Goal: Book appointment/travel/reservation

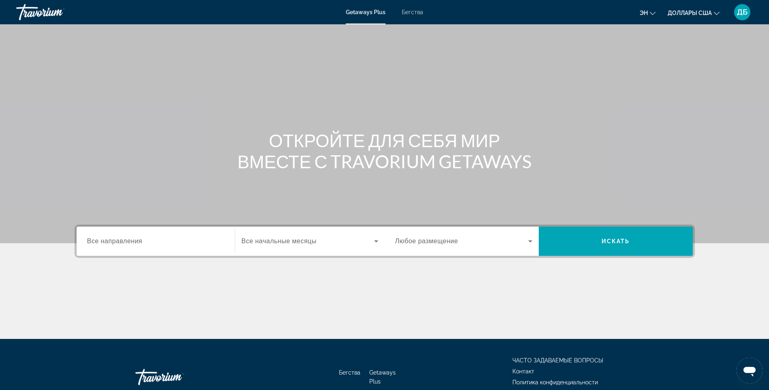
click at [164, 246] on div "Виджет поиска" at bounding box center [155, 241] width 137 height 23
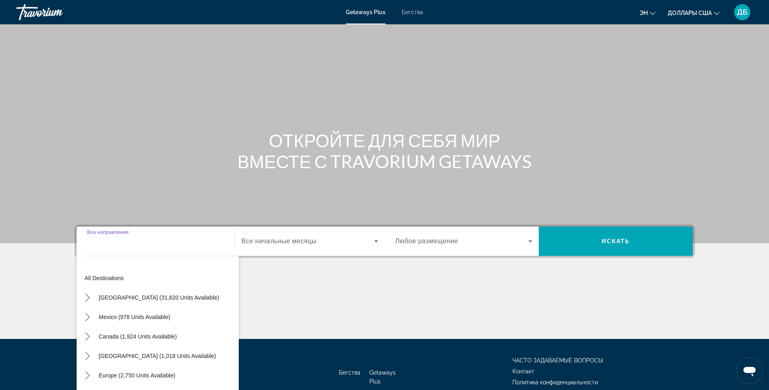
scroll to position [48, 0]
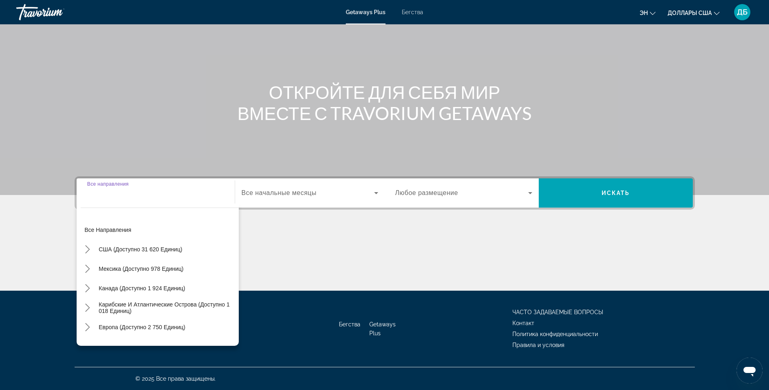
click at [125, 194] on input "Destination Все направления" at bounding box center [155, 193] width 137 height 10
click at [133, 191] on input "Destination Все направления" at bounding box center [155, 193] width 137 height 10
click at [149, 189] on input "Destination Все направления" at bounding box center [155, 193] width 137 height 10
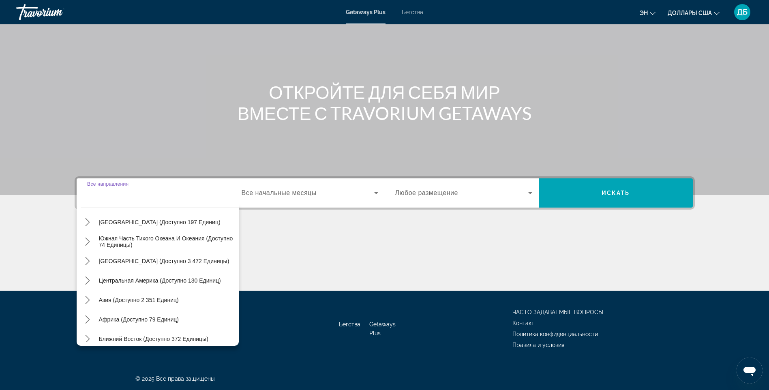
scroll to position [131, 0]
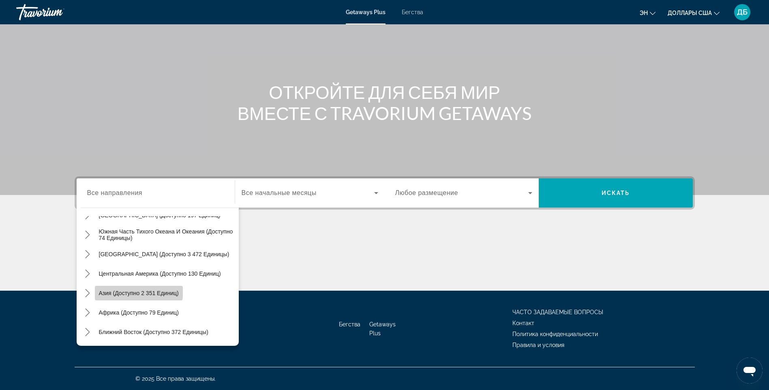
click at [131, 290] on span "Азия (доступно 2 351 единиц)" at bounding box center [139, 293] width 80 height 6
type input "**********"
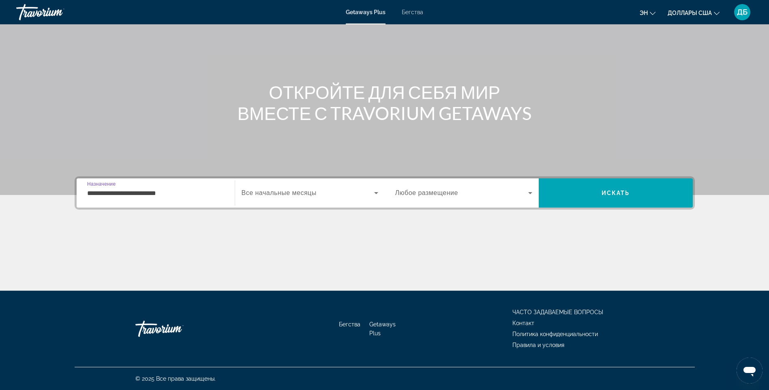
click at [301, 194] on span "Все начальные месяцы" at bounding box center [278, 192] width 75 height 7
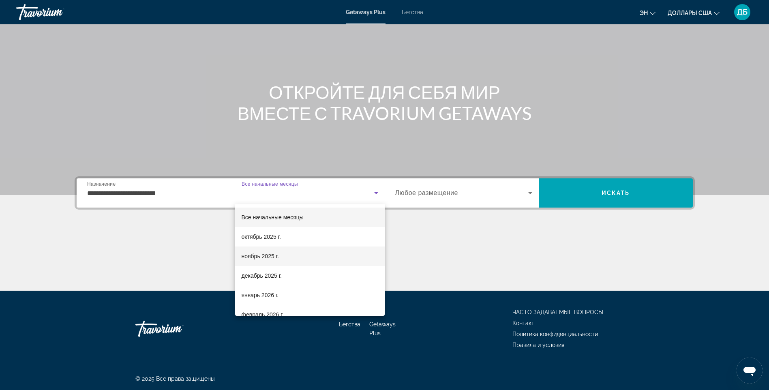
click at [263, 256] on font "ноябрь 2025 г." at bounding box center [259, 256] width 37 height 6
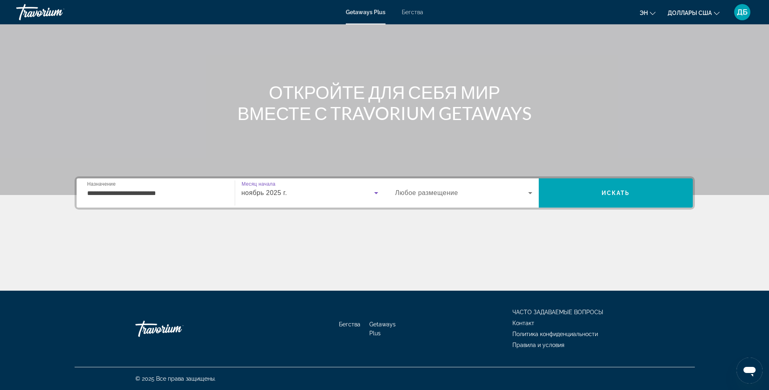
click at [448, 191] on span "Любое размещение" at bounding box center [426, 192] width 63 height 7
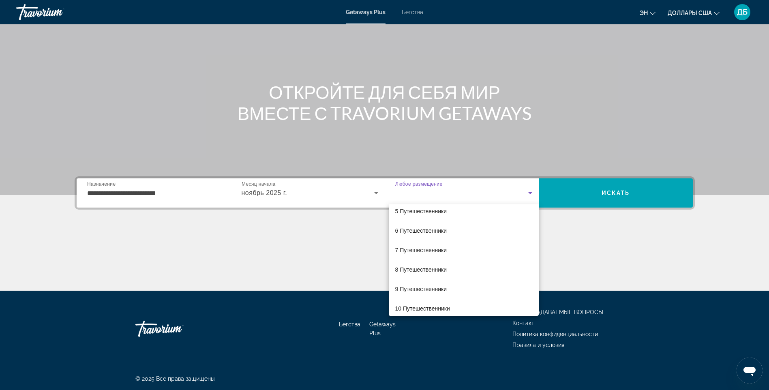
scroll to position [90, 0]
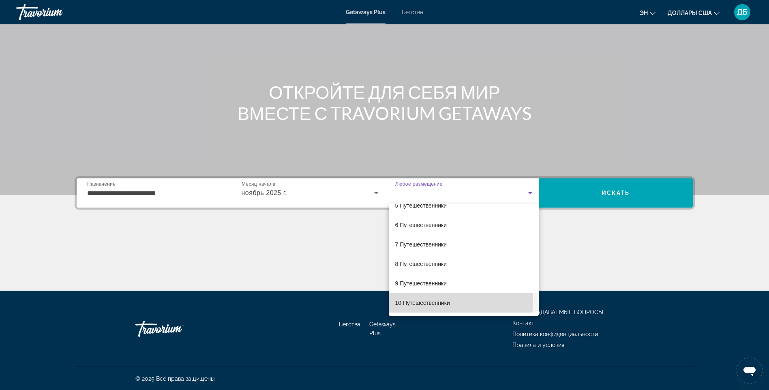
click at [412, 299] on font "10 Путешественники" at bounding box center [422, 302] width 55 height 6
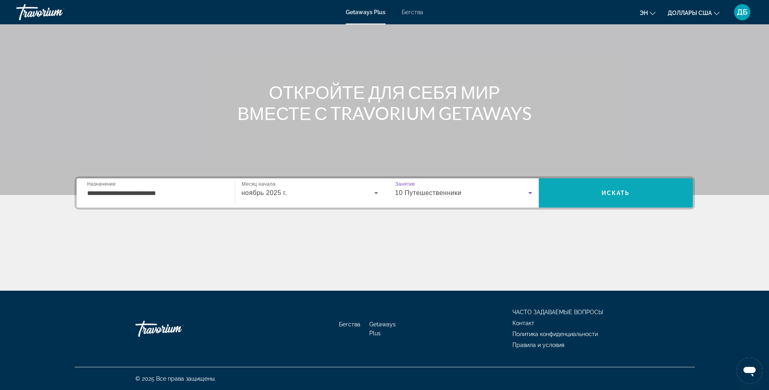
click at [616, 190] on span "Искать" at bounding box center [615, 193] width 28 height 6
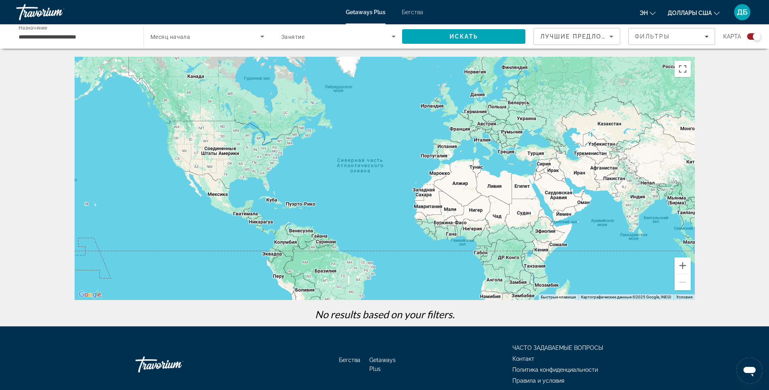
click at [110, 35] on input "**********" at bounding box center [76, 37] width 114 height 10
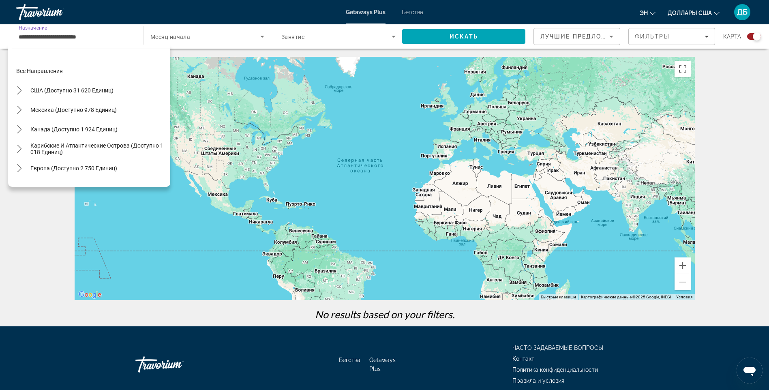
scroll to position [145, 0]
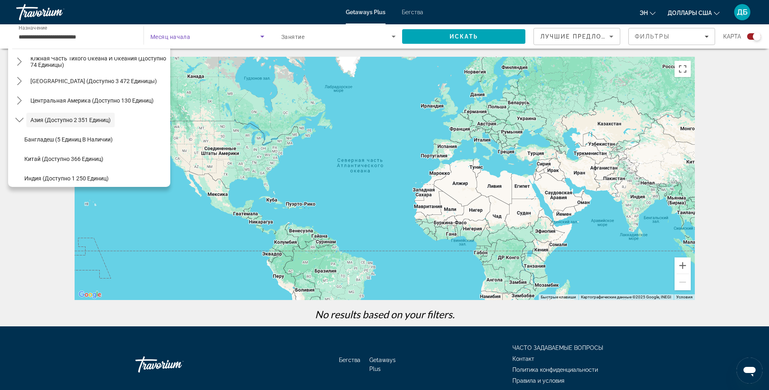
click at [216, 36] on span "Виджет поиска" at bounding box center [205, 37] width 110 height 10
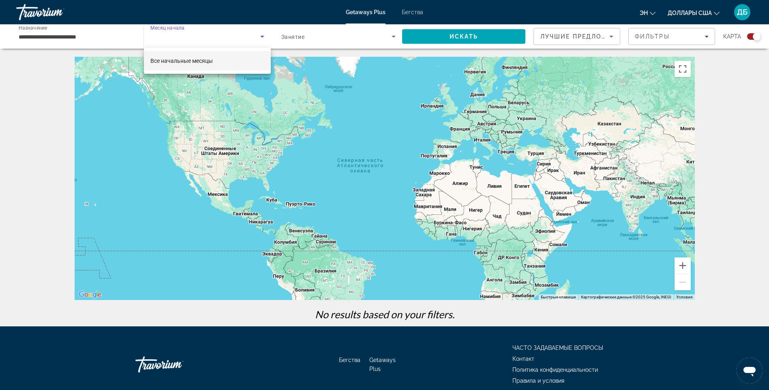
click at [216, 36] on div at bounding box center [384, 195] width 769 height 390
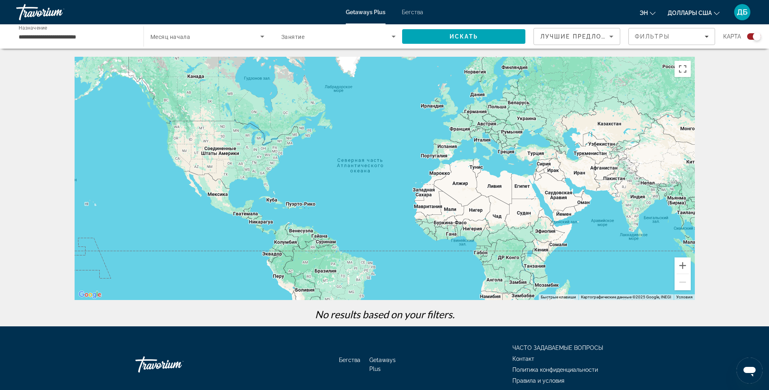
click at [321, 36] on span "Виджет поиска" at bounding box center [336, 37] width 110 height 10
click at [321, 36] on div at bounding box center [384, 195] width 769 height 390
click at [581, 31] on div "Лучшие предложения" at bounding box center [576, 39] width 73 height 23
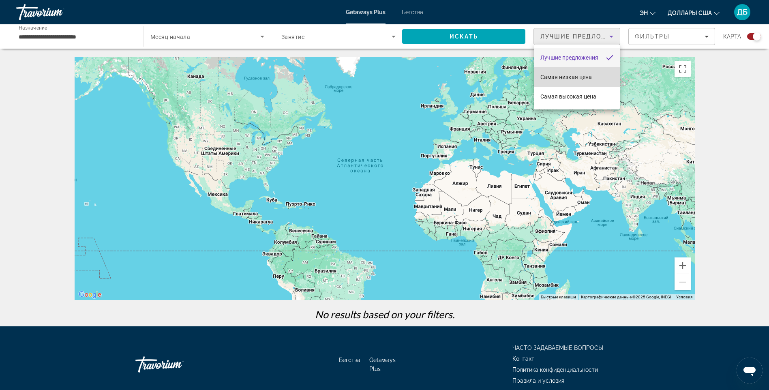
click at [569, 76] on span "Самая низкая цена" at bounding box center [565, 77] width 51 height 6
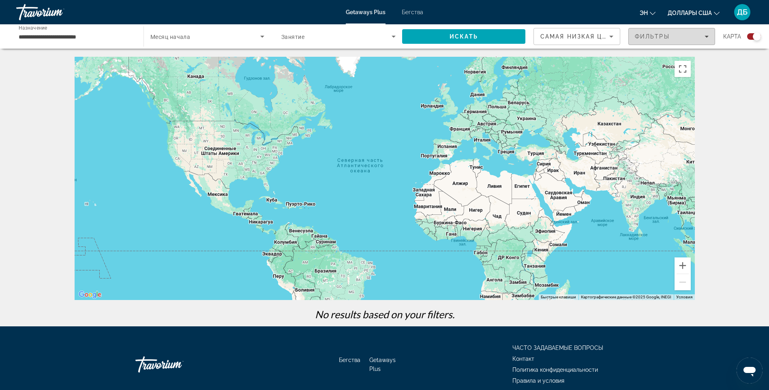
click at [679, 35] on div "Фильтры" at bounding box center [671, 36] width 74 height 6
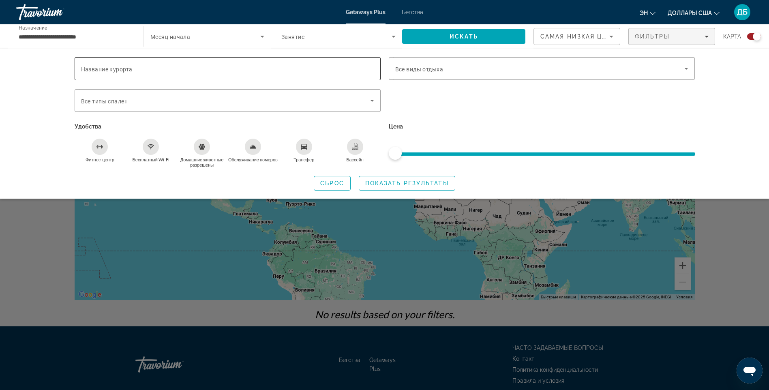
click at [170, 69] on input "Название курорта" at bounding box center [227, 69] width 293 height 10
click at [153, 96] on span "Виджет поиска" at bounding box center [225, 101] width 289 height 10
click at [435, 70] on span "Все виды отдыха" at bounding box center [419, 69] width 48 height 6
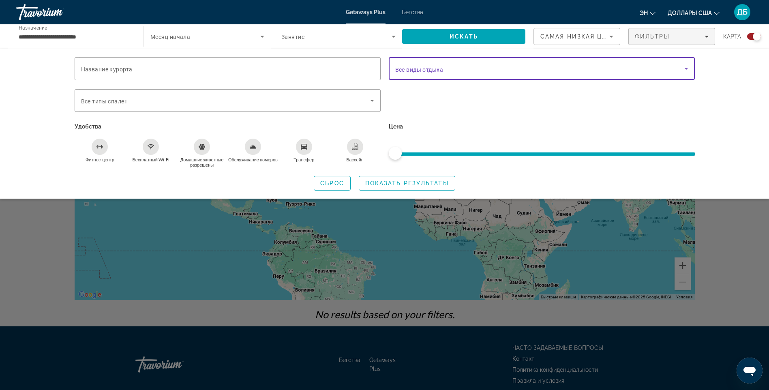
click at [685, 65] on icon "Виджет поиска" at bounding box center [686, 69] width 10 height 10
click at [685, 68] on icon "Виджет поиска" at bounding box center [686, 69] width 4 height 2
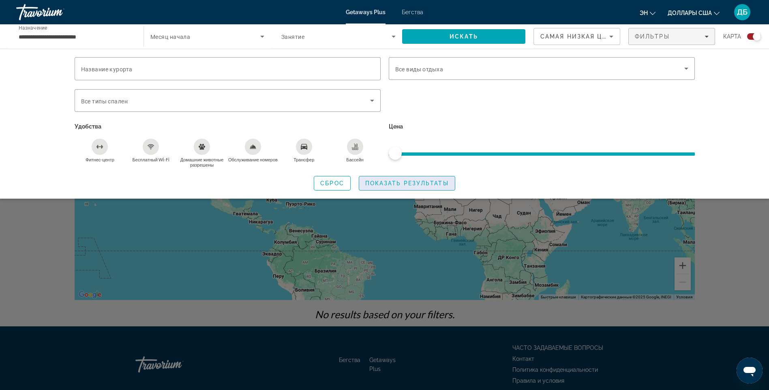
click at [379, 181] on span "Показать результаты" at bounding box center [406, 183] width 83 height 6
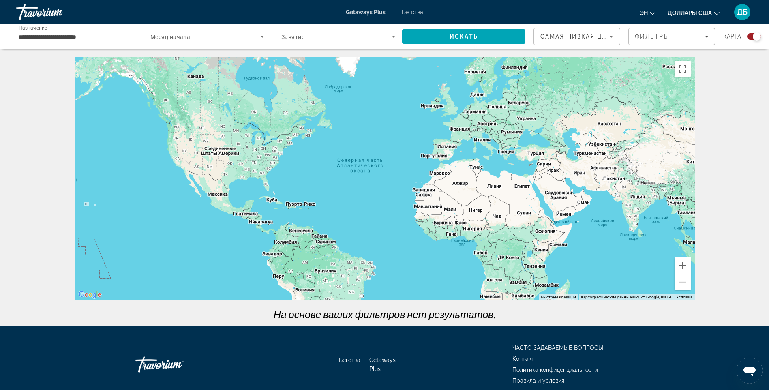
click at [343, 40] on span "Виджет поиска" at bounding box center [336, 37] width 110 height 10
click at [326, 67] on mat-option "Любое размещение" at bounding box center [338, 60] width 127 height 19
click at [198, 39] on span "Виджет поиска" at bounding box center [205, 37] width 110 height 10
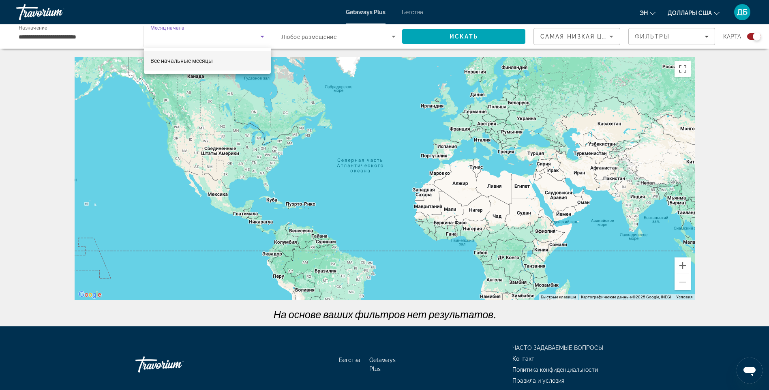
click at [185, 60] on span "Все начальные месяцы" at bounding box center [181, 61] width 62 height 6
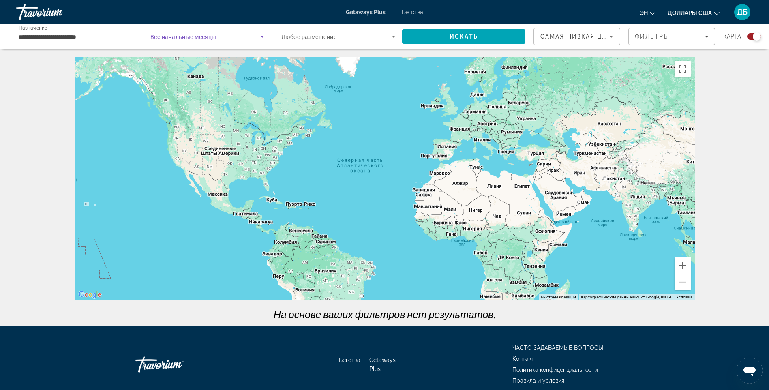
click at [88, 34] on input "**********" at bounding box center [76, 37] width 114 height 10
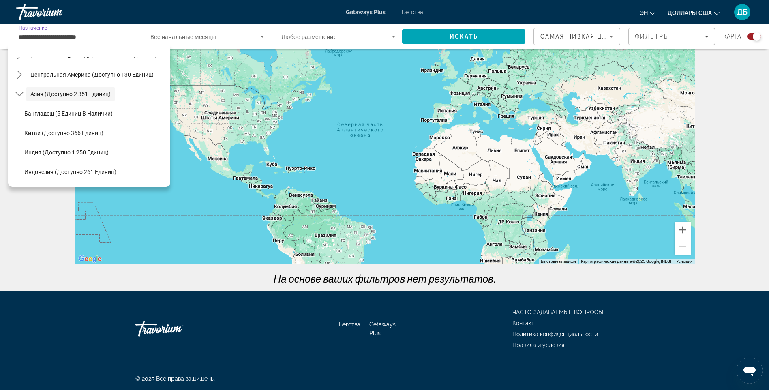
scroll to position [164, 0]
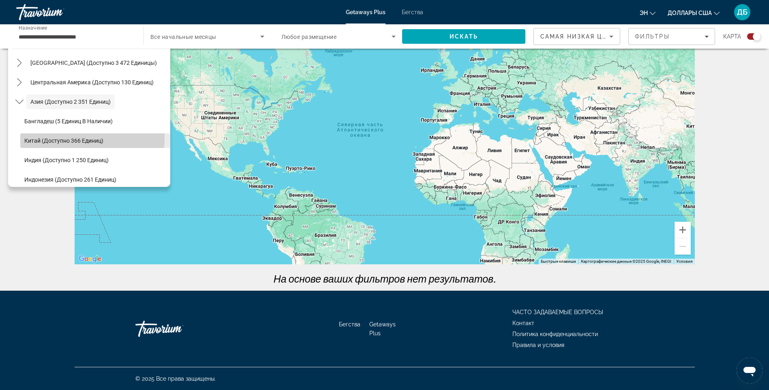
click at [75, 139] on span "Китай (доступно 366 единиц)" at bounding box center [63, 140] width 79 height 6
type input "**********"
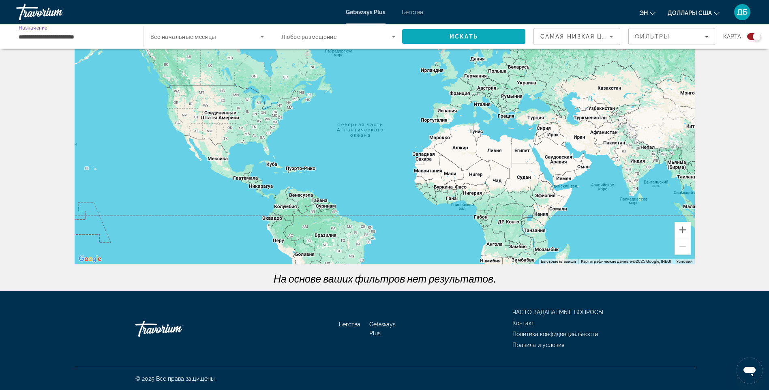
click at [500, 40] on span "Искать" at bounding box center [463, 36] width 123 height 19
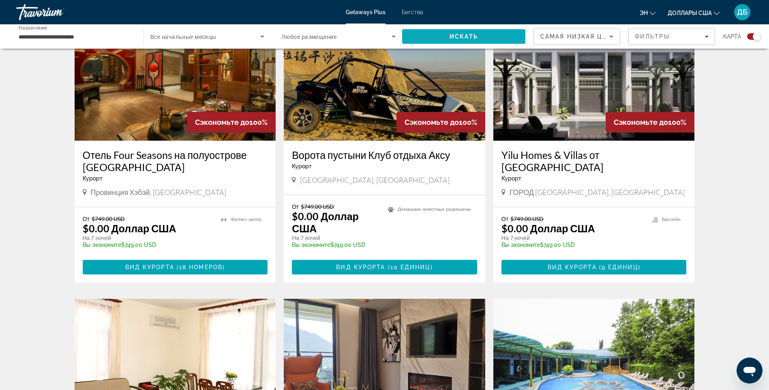
scroll to position [608, 0]
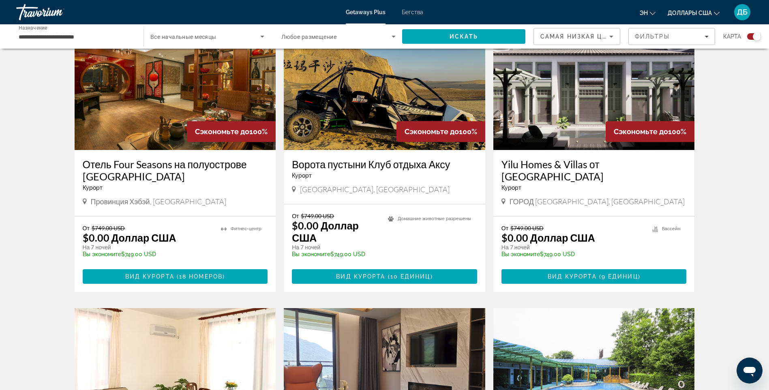
click at [589, 94] on img "Основное содержание" at bounding box center [593, 85] width 201 height 130
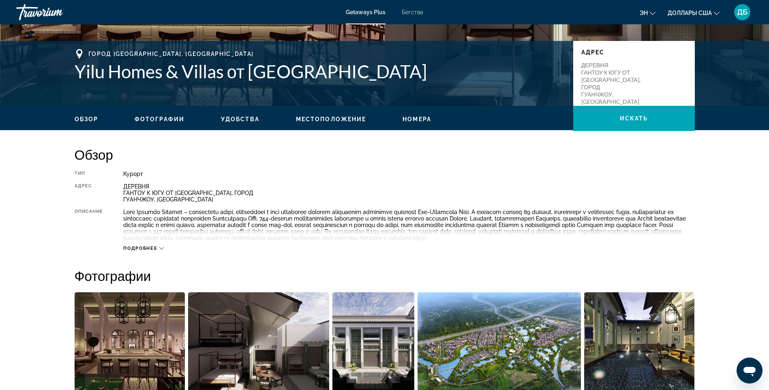
scroll to position [162, 0]
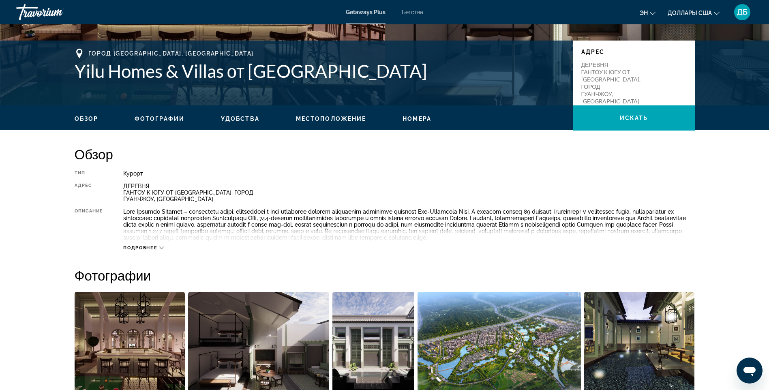
click at [148, 250] on span "Подробнее" at bounding box center [140, 247] width 34 height 5
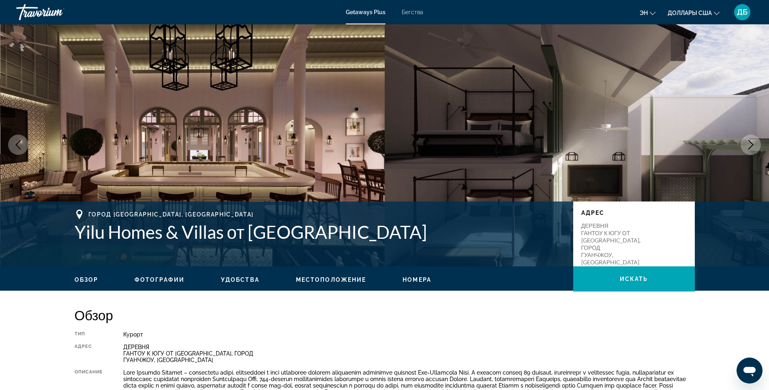
scroll to position [0, 0]
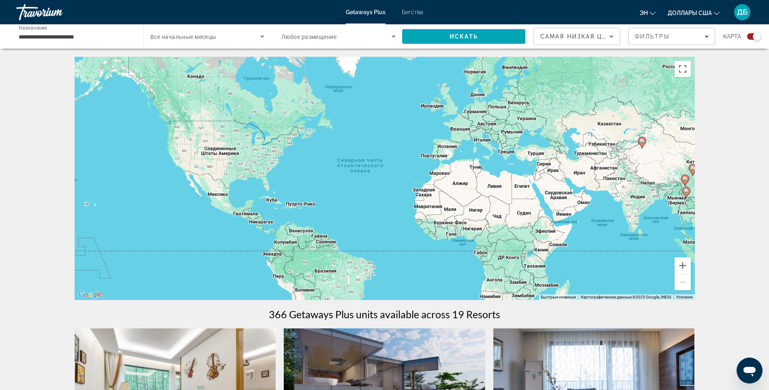
click at [340, 40] on span "Виджет поиска" at bounding box center [336, 37] width 110 height 10
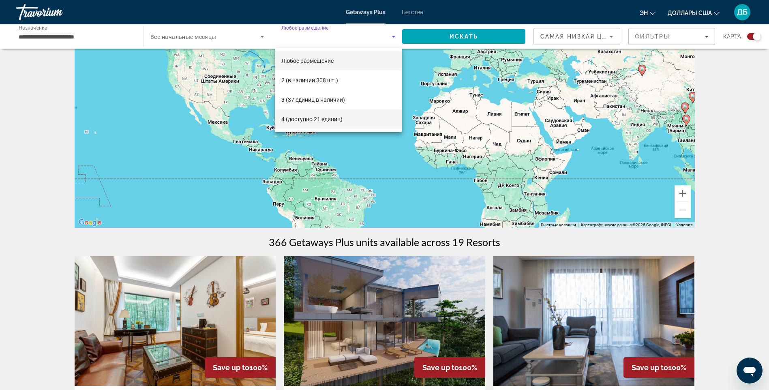
scroll to position [162, 0]
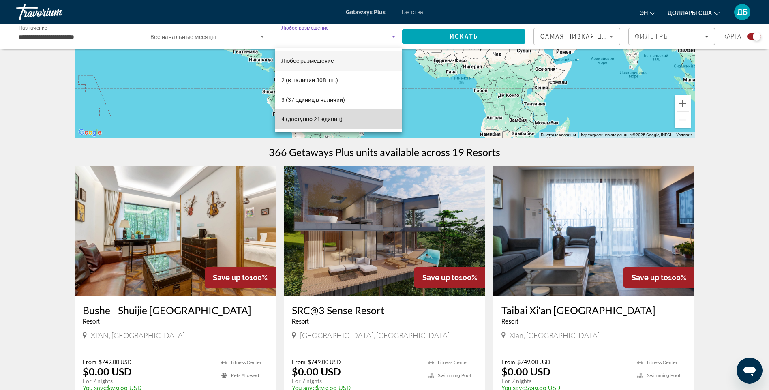
click at [313, 119] on font "4 (доступно 21 единиц)" at bounding box center [311, 119] width 61 height 6
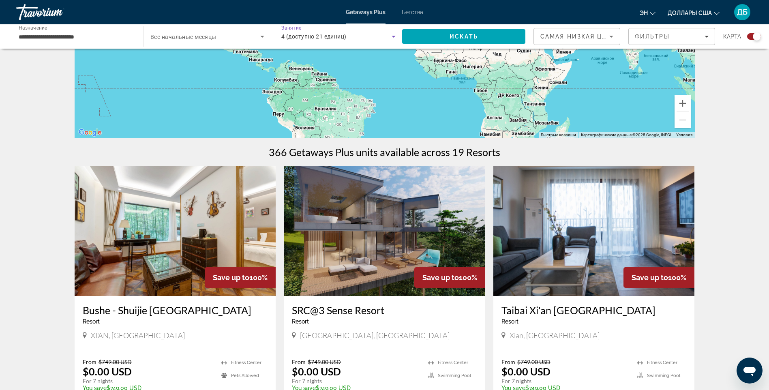
click at [223, 32] on span "Виджет поиска" at bounding box center [205, 37] width 110 height 10
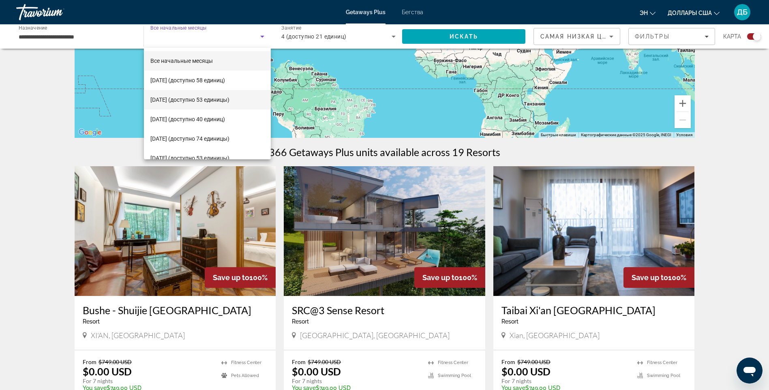
click at [190, 97] on font "[DATE] (доступно 53 единицы)" at bounding box center [189, 99] width 79 height 6
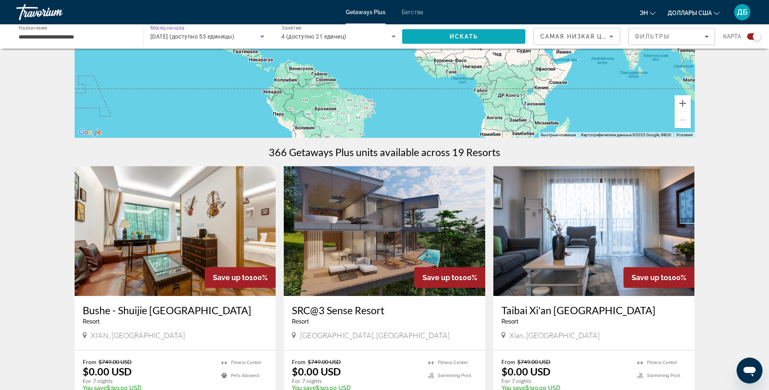
click at [480, 31] on span "Искать" at bounding box center [463, 36] width 123 height 19
